Goal: Task Accomplishment & Management: Use online tool/utility

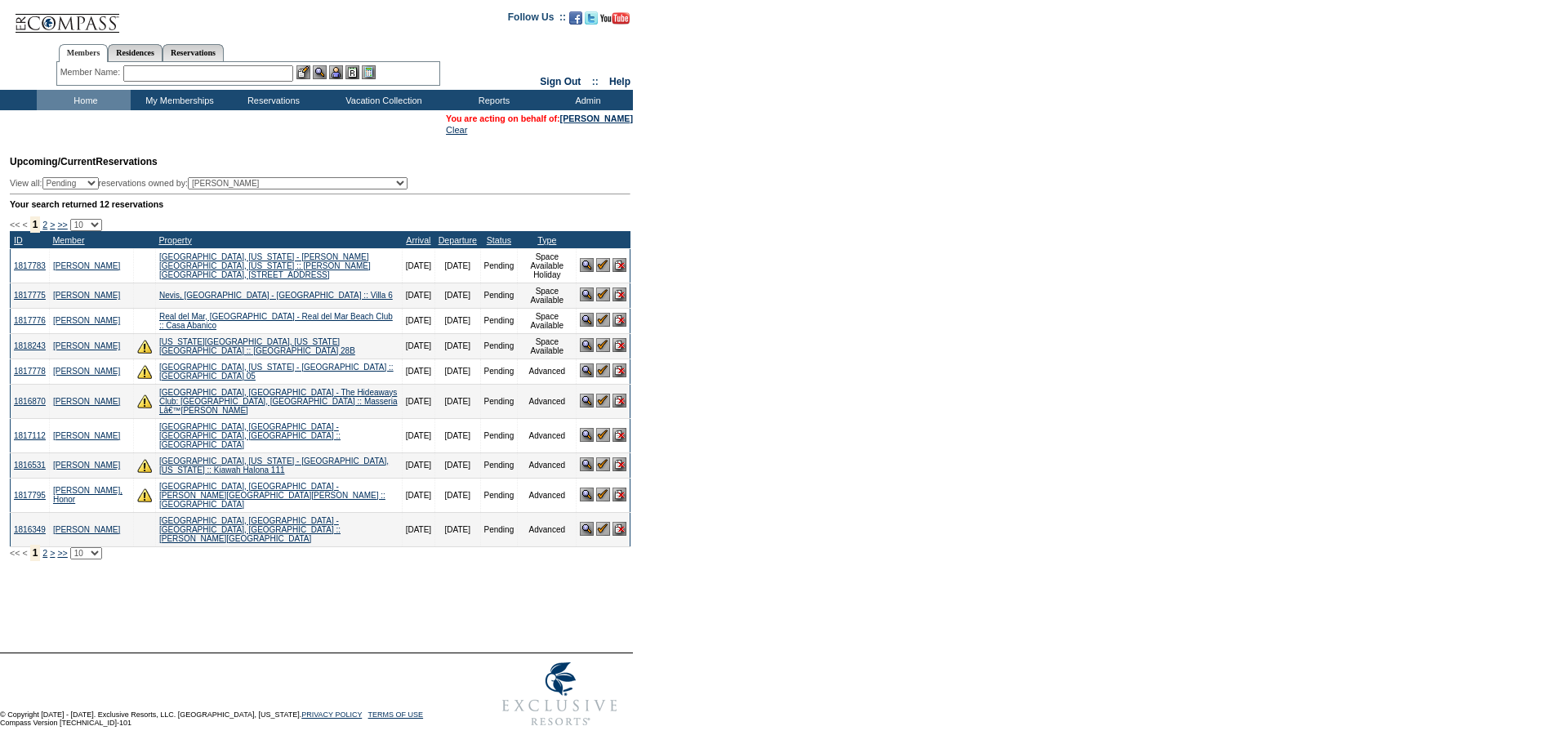
click at [481, 179] on td "Upcoming/Current Reservations View all: Pending Confirmed Cancelled TempHold re…" at bounding box center [318, 353] width 624 height 413
click at [247, 611] on div at bounding box center [784, 632] width 1568 height 41
click at [171, 577] on div "Processing, please wait. Custom Reservation Task Reservation #: Reservation Dat…" at bounding box center [318, 593] width 633 height 33
click at [361, 602] on div at bounding box center [321, 606] width 624 height 9
click at [251, 577] on div "Processing, please wait. Custom Reservation Task Reservation #: Reservation Dat…" at bounding box center [318, 593] width 633 height 33
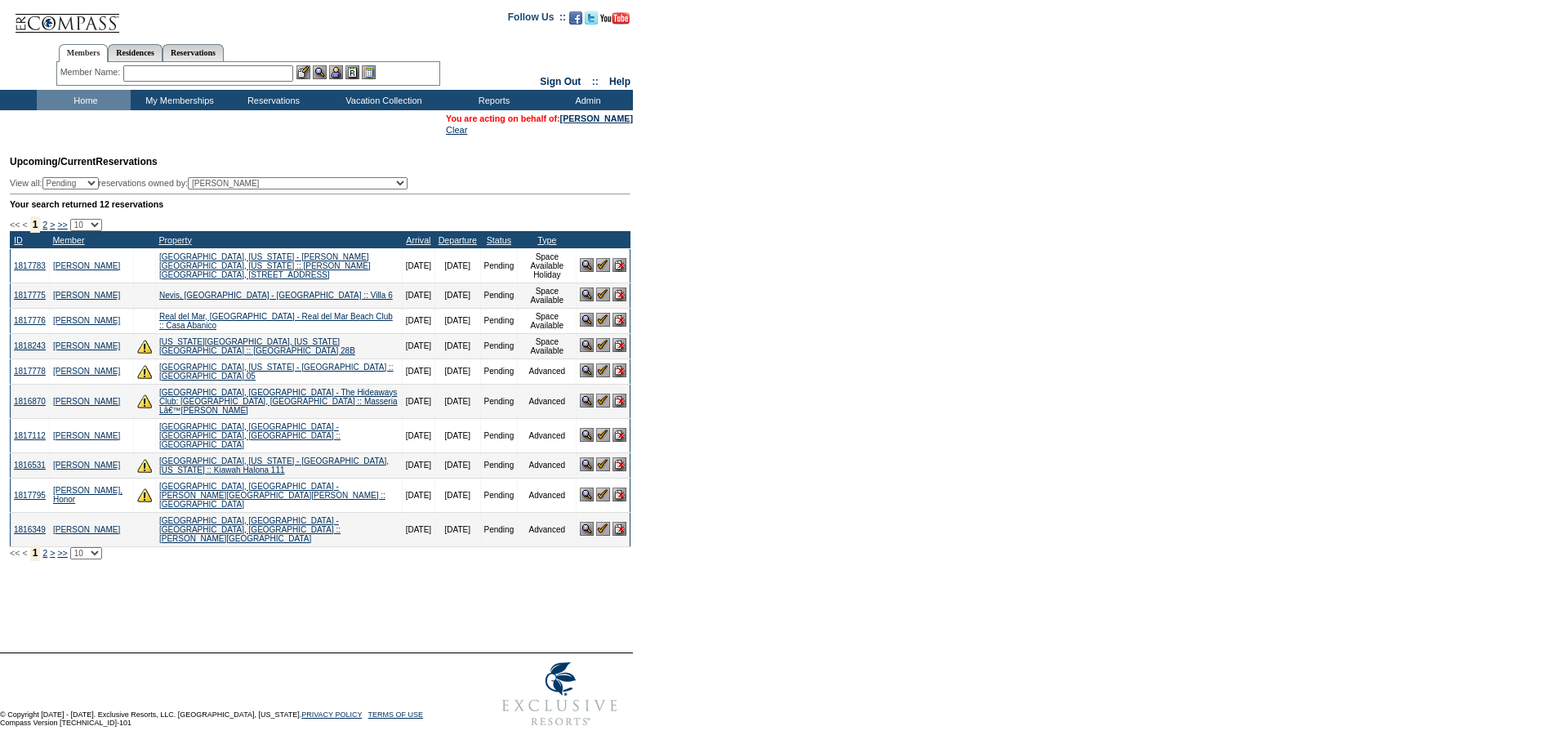
click at [435, 521] on td "[DATE]" at bounding box center [457, 529] width 45 height 34
drag, startPoint x: 367, startPoint y: 404, endPoint x: 450, endPoint y: 393, distance: 83.7
click at [450, 393] on tr "1816870 [PERSON_NAME][GEOGRAPHIC_DATA], [GEOGRAPHIC_DATA] - The Hideaways Club:…" at bounding box center [320, 401] width 620 height 34
drag, startPoint x: 447, startPoint y: 402, endPoint x: 378, endPoint y: 400, distance: 69.0
click at [378, 400] on tr "1816870 [PERSON_NAME][GEOGRAPHIC_DATA], [GEOGRAPHIC_DATA] - The Hideaways Club:…" at bounding box center [320, 401] width 620 height 34
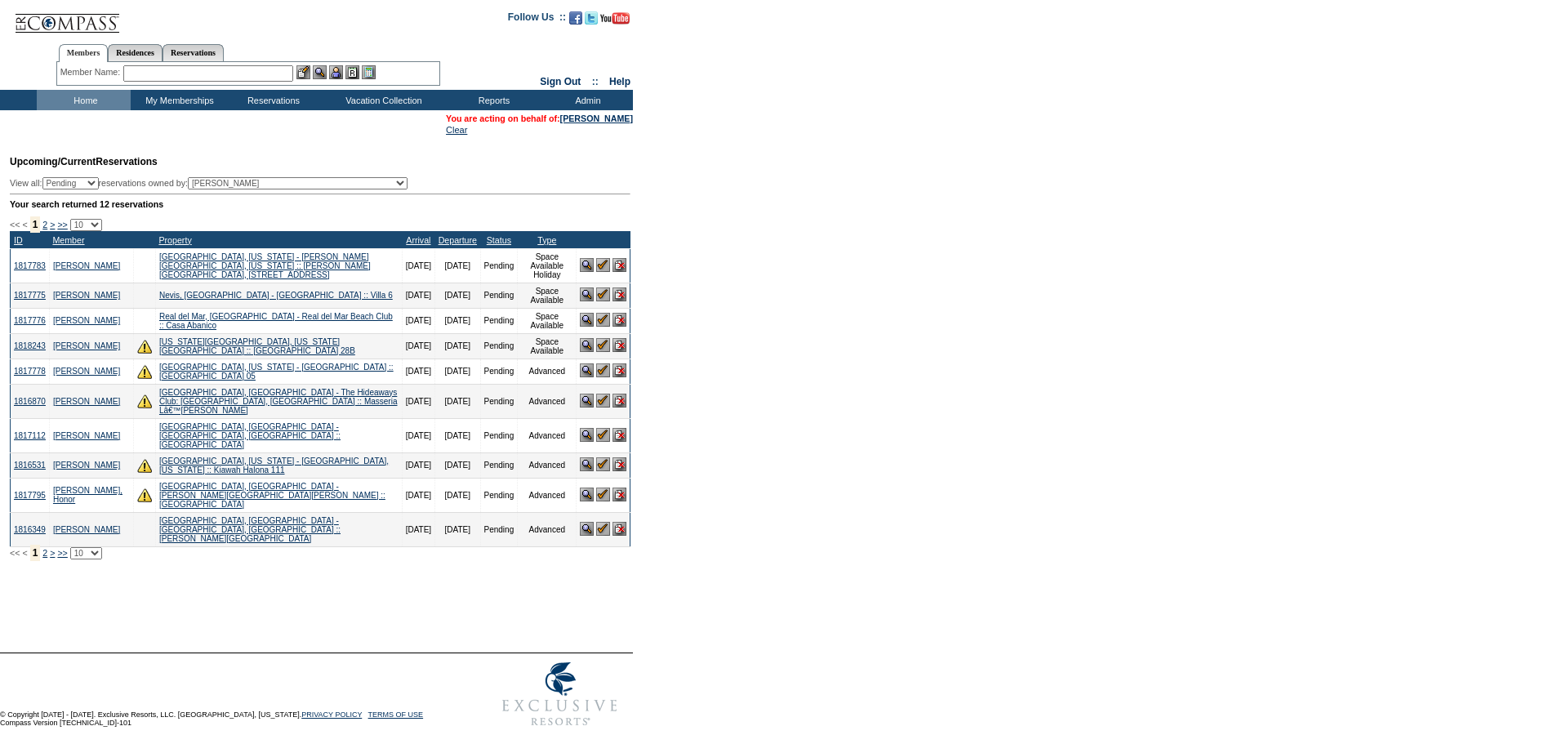
click at [1007, 364] on form "Follow Us ::" at bounding box center [784, 367] width 1568 height 735
click at [363, 653] on td "© Copyright [DATE] - [DATE]. Exclusive Resorts, LLC. [GEOGRAPHIC_DATA], [US_STA…" at bounding box center [235, 693] width 470 height 81
click at [367, 611] on div at bounding box center [784, 632] width 1568 height 41
click at [1193, 568] on form "Follow Us ::" at bounding box center [784, 367] width 1568 height 735
drag, startPoint x: 1114, startPoint y: 523, endPoint x: 1006, endPoint y: 467, distance: 121.7
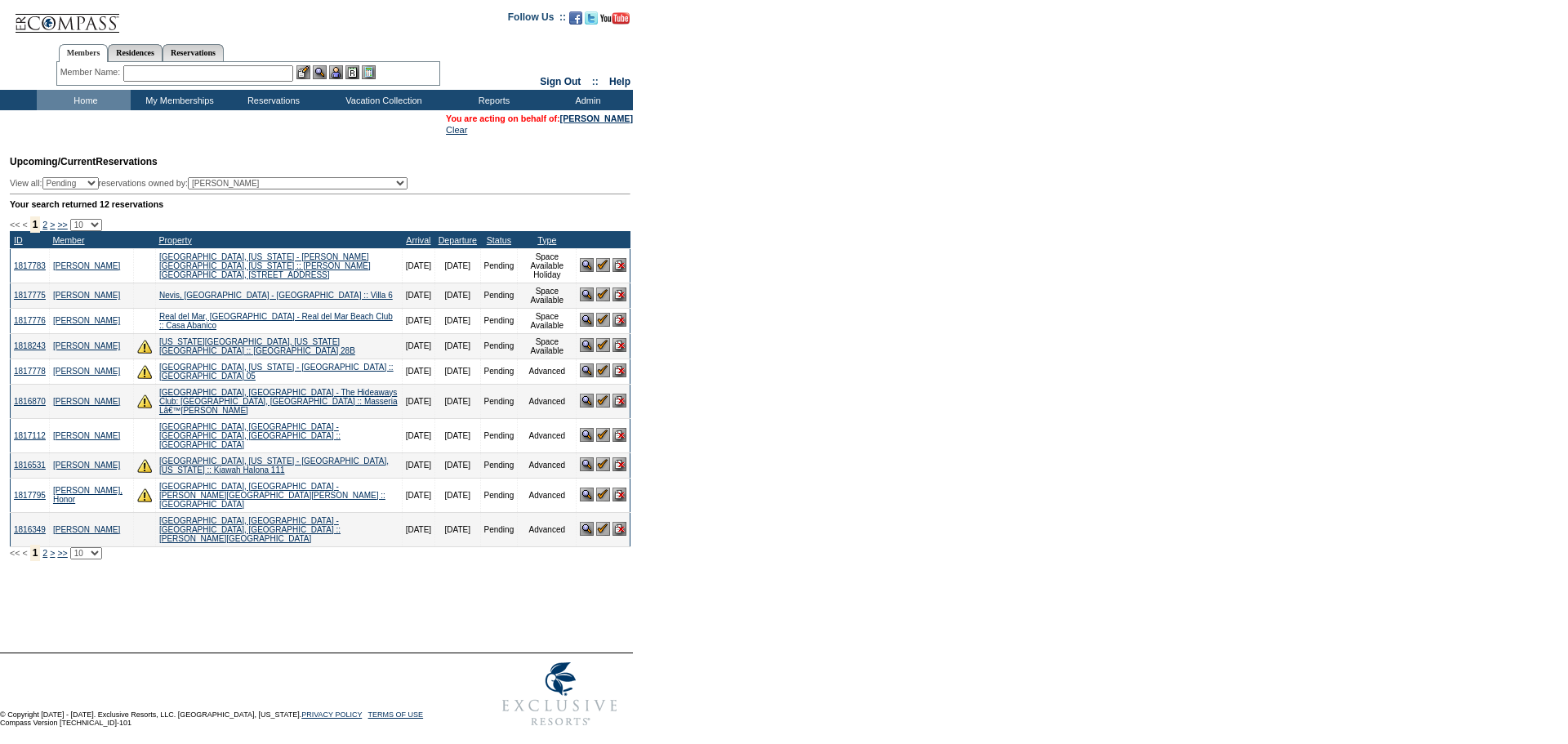
click at [1006, 467] on form "Follow Us ::" at bounding box center [784, 367] width 1568 height 735
click at [1096, 191] on form "Follow Us ::" at bounding box center [784, 367] width 1568 height 735
click at [884, 375] on form "Follow Us ::" at bounding box center [784, 367] width 1568 height 735
click at [754, 302] on form "Follow Us ::" at bounding box center [784, 367] width 1568 height 735
click at [1093, 303] on form "Follow Us ::" at bounding box center [784, 367] width 1568 height 735
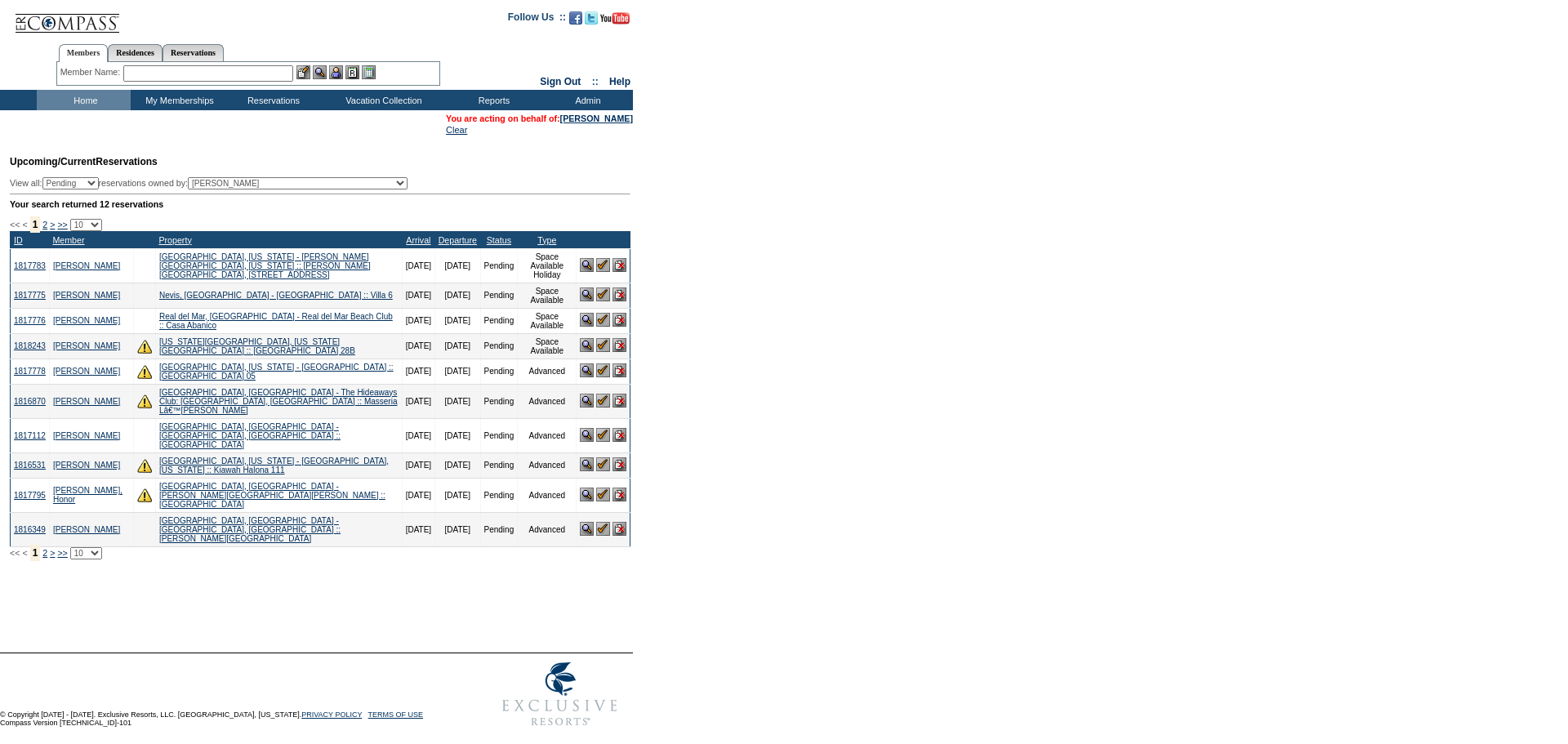
click at [821, 352] on form "Follow Us ::" at bounding box center [784, 367] width 1568 height 735
click at [237, 611] on div at bounding box center [784, 632] width 1568 height 41
click at [203, 69] on input "text" at bounding box center [208, 73] width 170 height 16
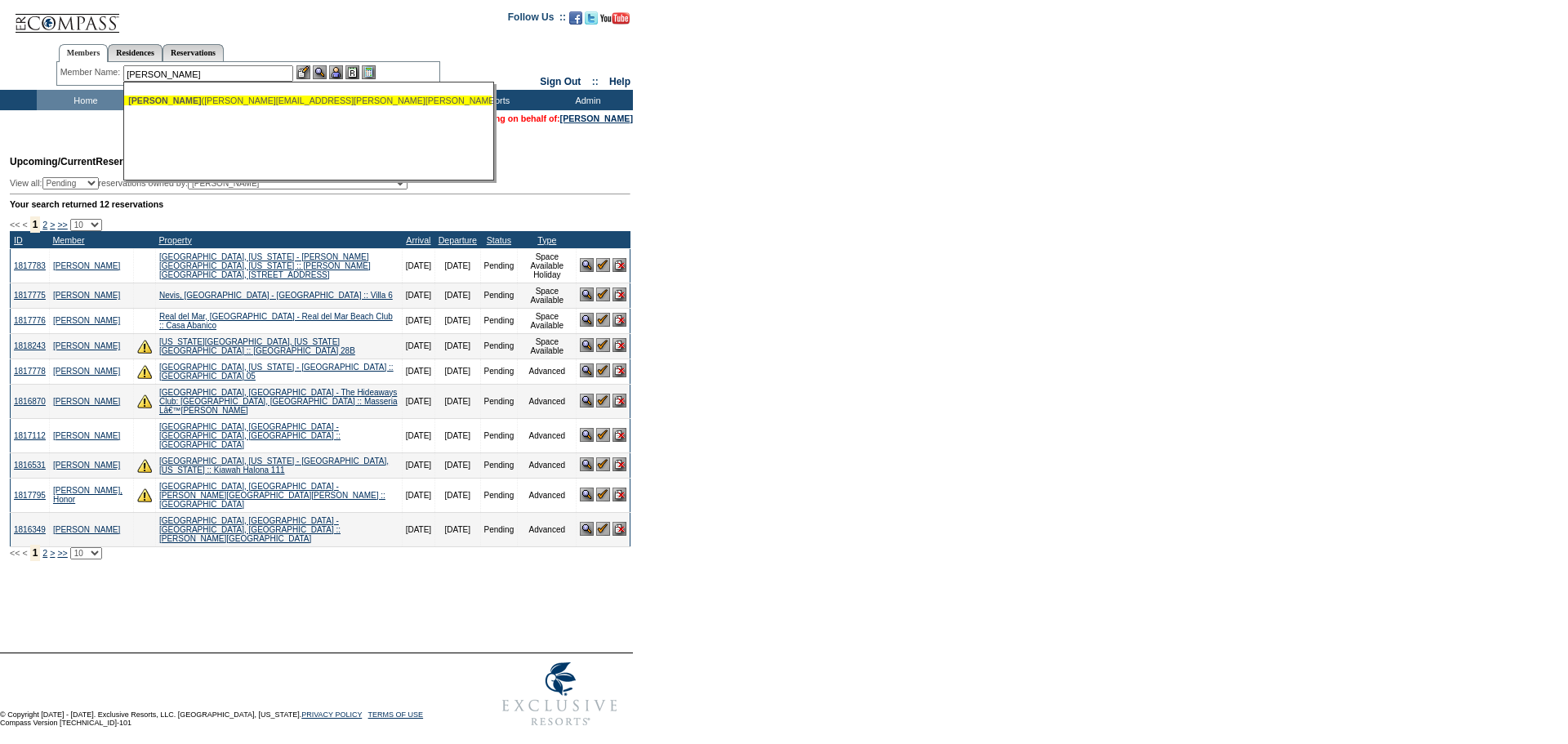
click at [211, 99] on div "[PERSON_NAME] ([PERSON_NAME][EMAIL_ADDRESS][PERSON_NAME][PERSON_NAME][DOMAIN_NA…" at bounding box center [308, 100] width 360 height 9
type input "[PERSON_NAME] ([PERSON_NAME][EMAIL_ADDRESS][PERSON_NAME][PERSON_NAME][DOMAIN_NA…"
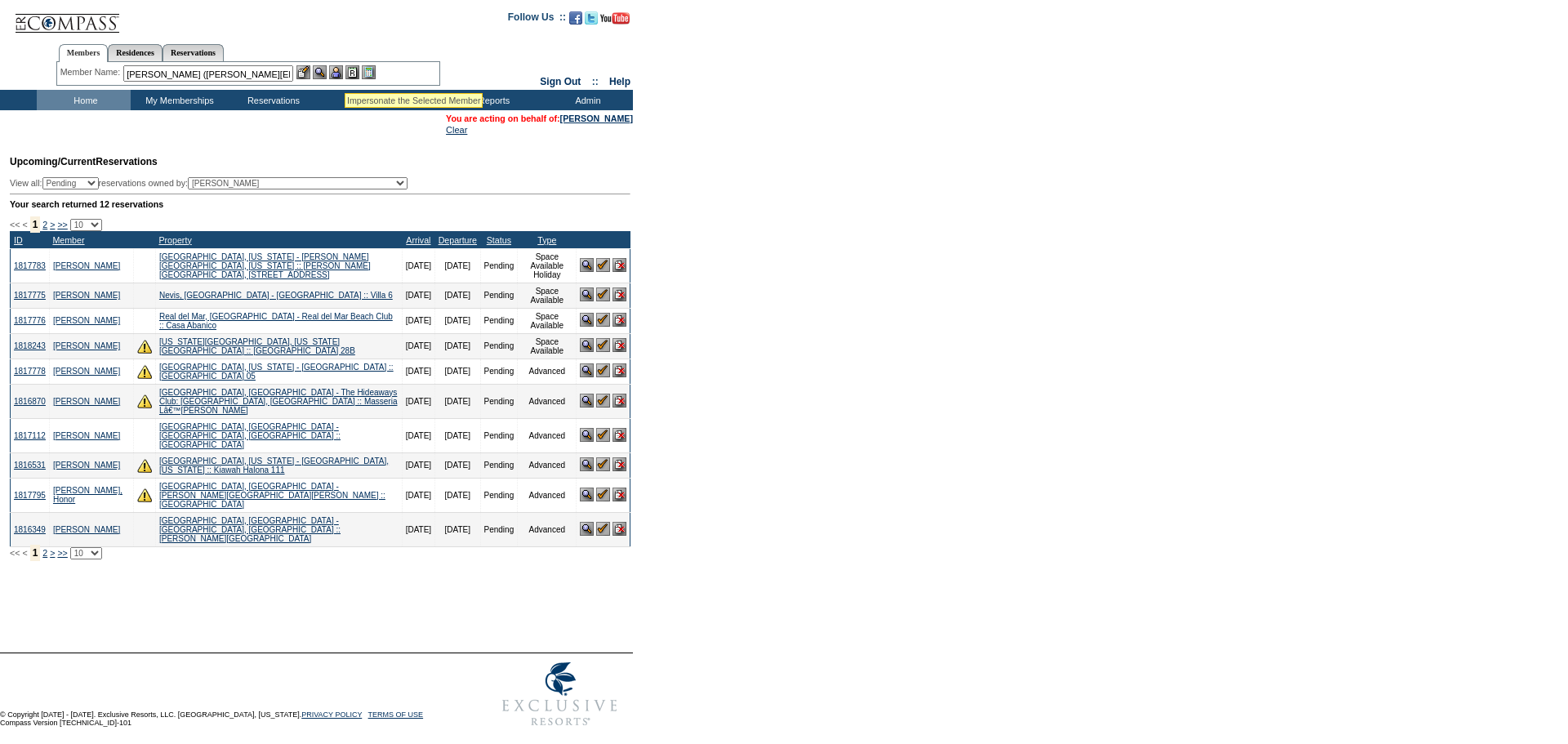
click at [343, 72] on img at bounding box center [336, 72] width 14 height 14
click at [319, 74] on img at bounding box center [319, 72] width 14 height 14
